Goal: Task Accomplishment & Management: Manage account settings

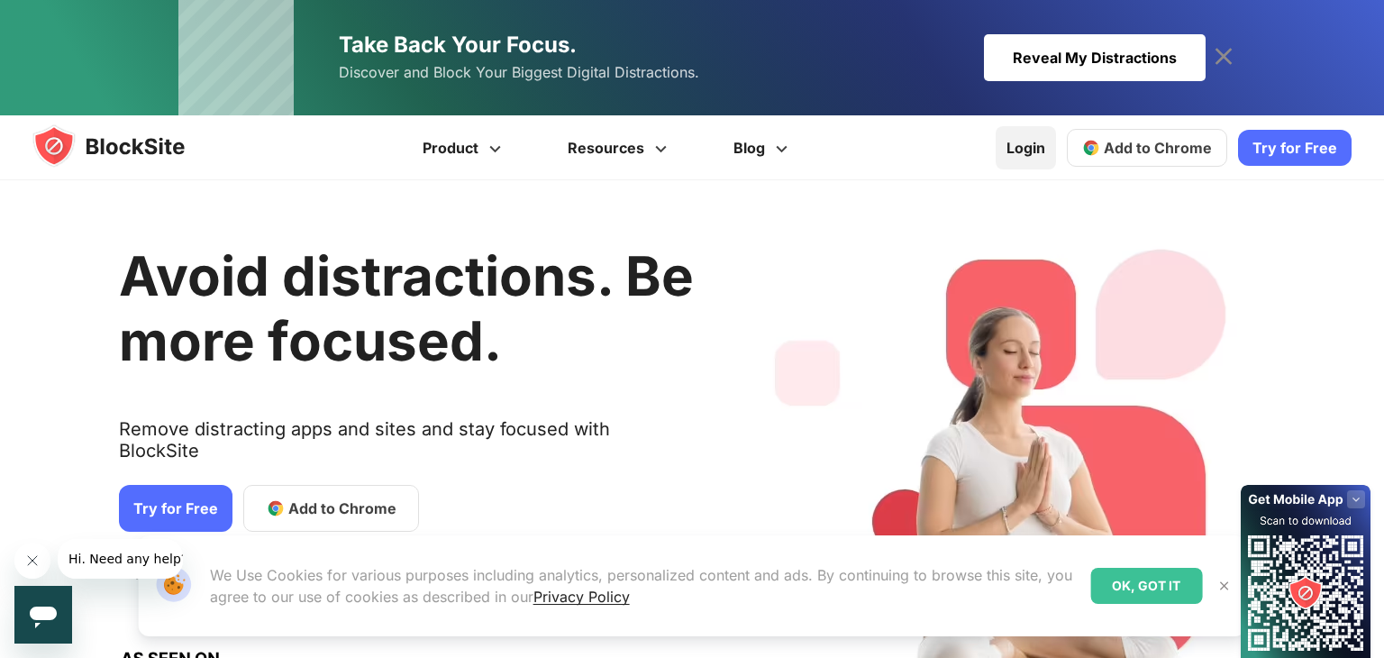
click at [1015, 148] on link "Login" at bounding box center [1026, 147] width 60 height 43
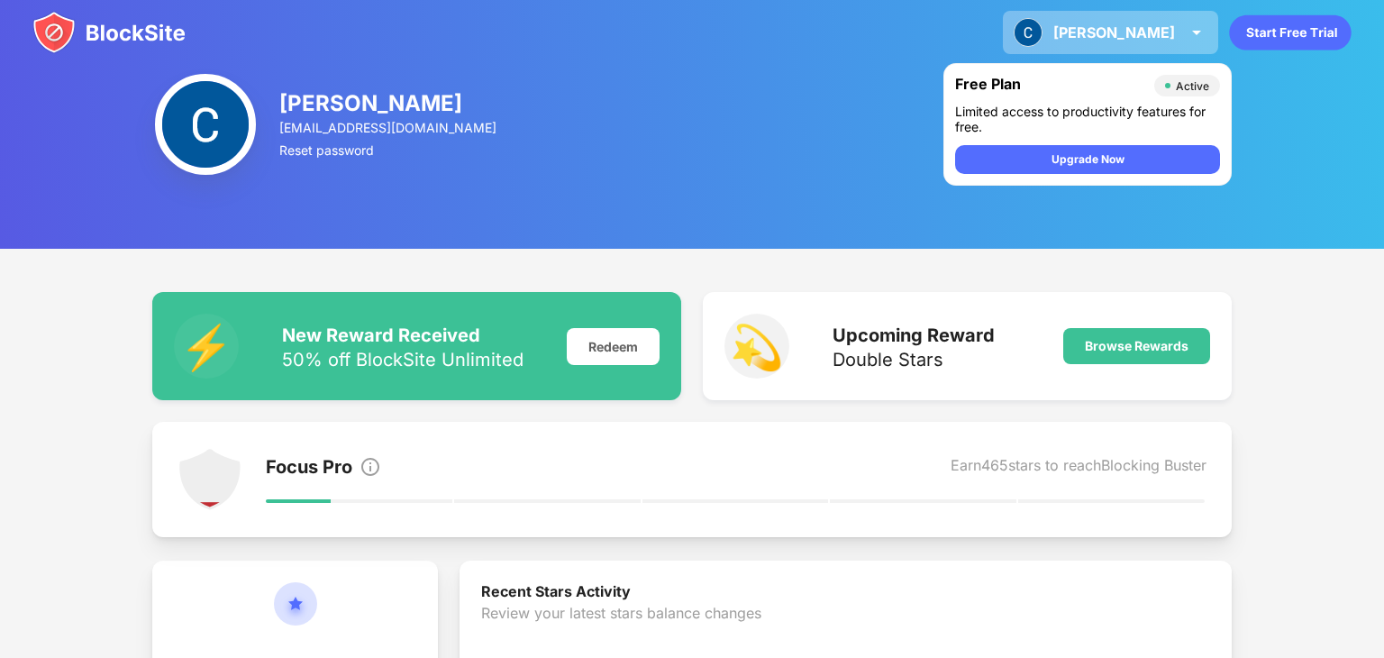
click at [1210, 26] on div "[PERSON_NAME] View Account Insights Premium Rewards Settings Support Log Out" at bounding box center [1110, 32] width 215 height 43
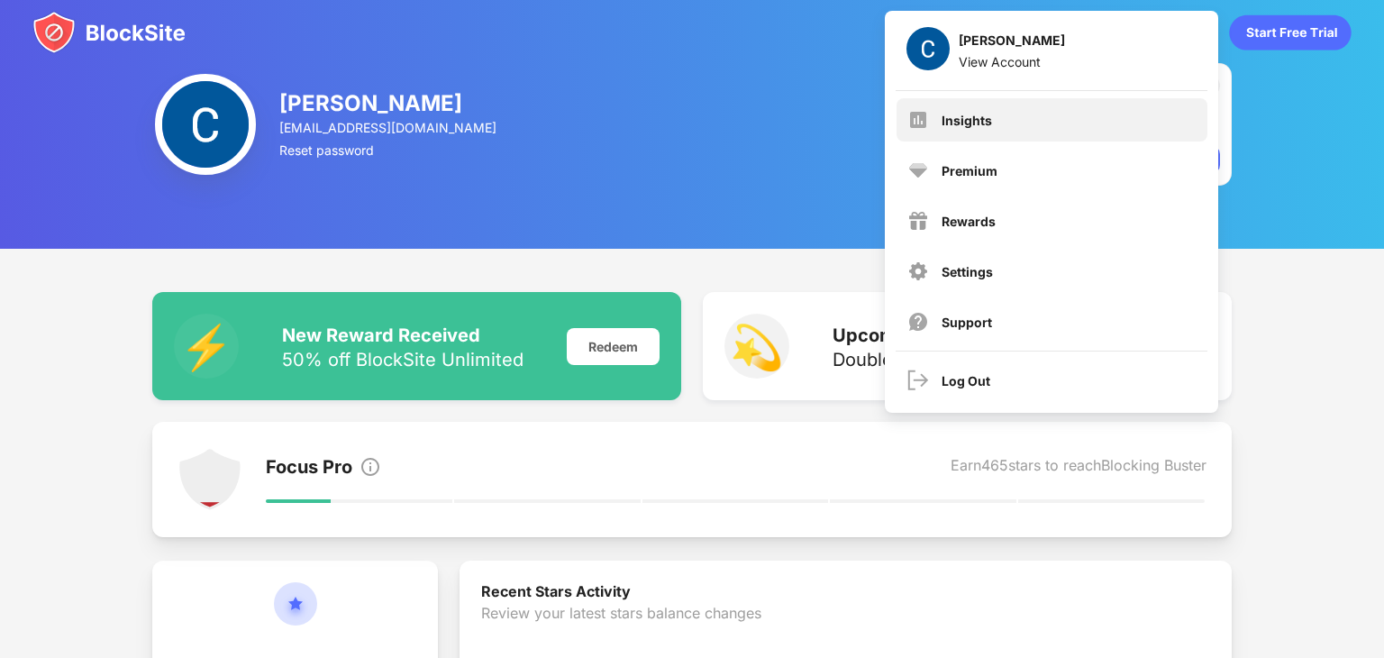
click at [1074, 135] on div "Insights" at bounding box center [1052, 119] width 311 height 43
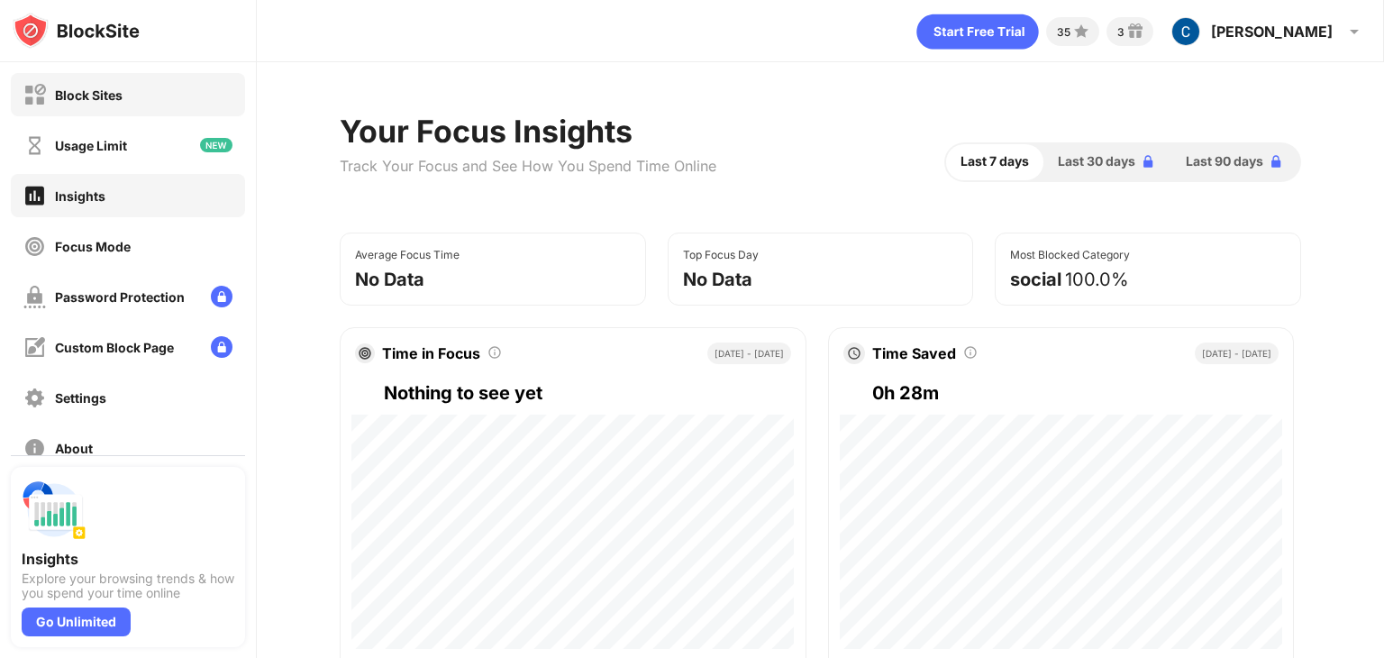
click at [139, 108] on div "Block Sites" at bounding box center [128, 94] width 234 height 43
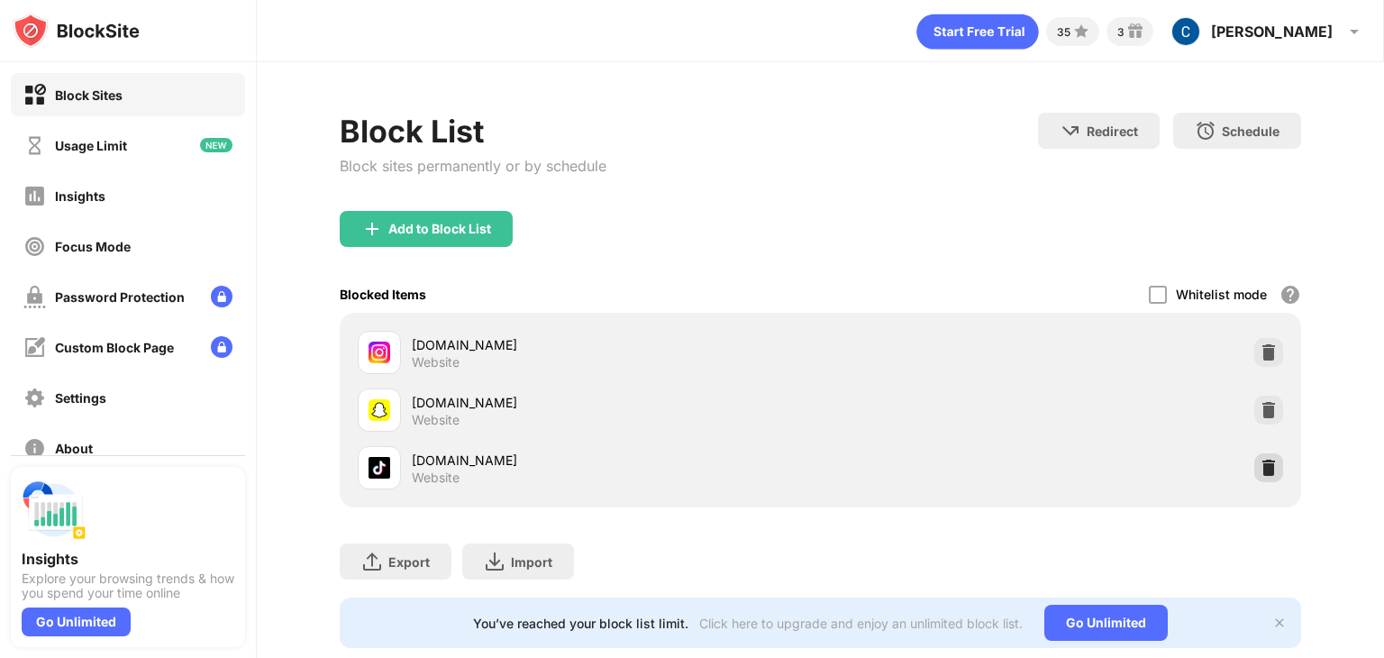
click at [1266, 463] on img at bounding box center [1269, 468] width 18 height 18
